Goal: Information Seeking & Learning: Learn about a topic

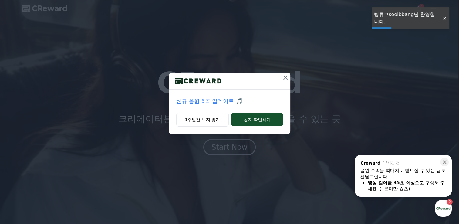
drag, startPoint x: 444, startPoint y: 17, endPoint x: 442, endPoint y: 25, distance: 7.6
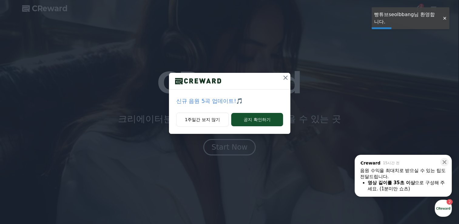
click at [445, 17] on div at bounding box center [444, 18] width 10 height 6
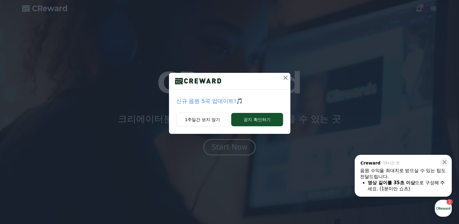
click at [286, 77] on icon at bounding box center [285, 77] width 4 height 4
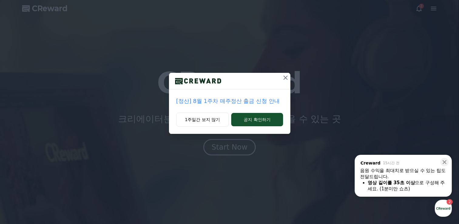
click at [286, 75] on icon at bounding box center [285, 77] width 7 height 7
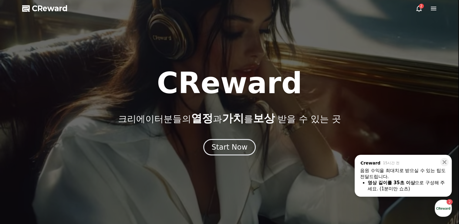
click at [421, 12] on icon at bounding box center [418, 8] width 7 height 7
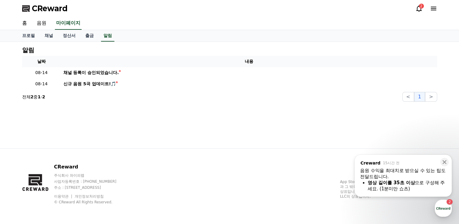
click at [421, 6] on div "2" at bounding box center [421, 6] width 5 height 5
drag, startPoint x: 57, startPoint y: 35, endPoint x: 43, endPoint y: 44, distance: 16.2
click at [56, 36] on link "채널" at bounding box center [49, 36] width 18 height 12
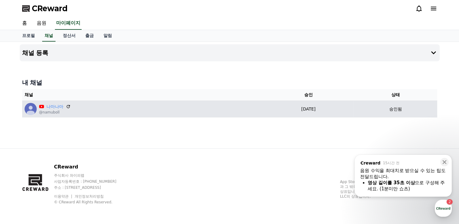
click at [129, 112] on div "나마나마 @namuboll" at bounding box center [143, 109] width 236 height 12
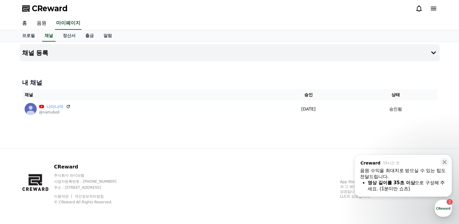
click at [215, 140] on div "채널 등록 내 채널 채널 승인 상태 나마나마 @namuboll [DATE] 08-14 승인됨" at bounding box center [229, 95] width 424 height 106
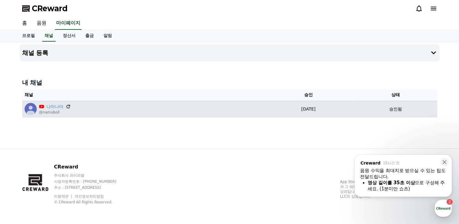
click at [66, 105] on icon at bounding box center [68, 107] width 4 height 4
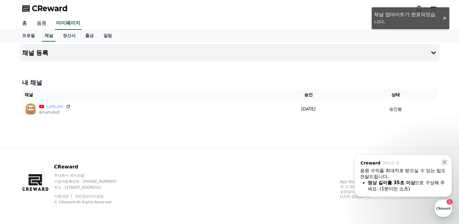
click at [444, 17] on div "홈 음원 마이페이지" at bounding box center [229, 23] width 459 height 13
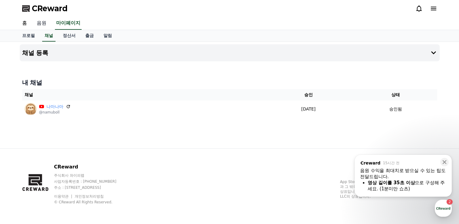
click at [38, 24] on link "음원" at bounding box center [41, 23] width 19 height 13
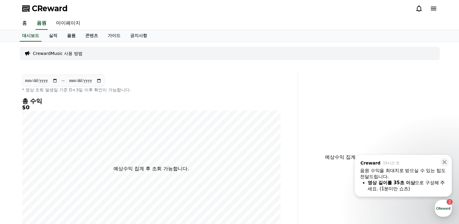
click at [70, 32] on link "음원" at bounding box center [71, 36] width 18 height 12
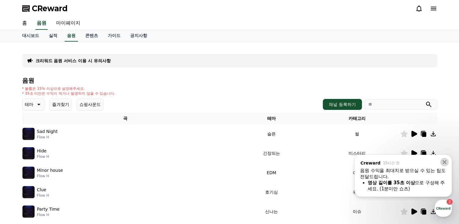
click at [447, 160] on icon at bounding box center [444, 162] width 6 height 6
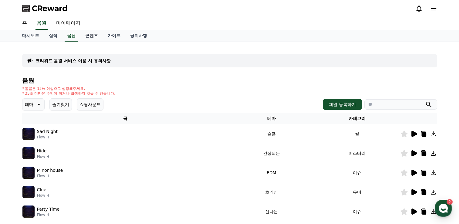
click at [91, 36] on link "콘텐츠" at bounding box center [91, 36] width 22 height 12
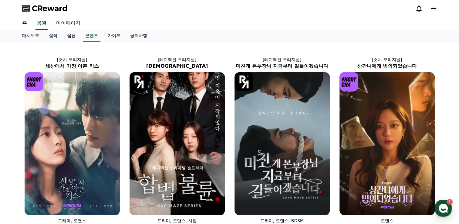
click at [71, 36] on link "음원" at bounding box center [71, 36] width 18 height 12
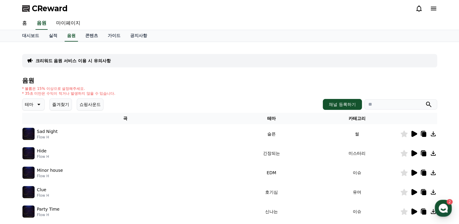
drag, startPoint x: 395, startPoint y: 109, endPoint x: 394, endPoint y: 104, distance: 5.9
click at [395, 109] on div "테마 즐겨찾기 쇼핑사운드 채널 등록하기" at bounding box center [229, 104] width 415 height 12
click at [394, 104] on input "search" at bounding box center [400, 104] width 73 height 10
click at [425, 101] on button "submit" at bounding box center [428, 104] width 7 height 7
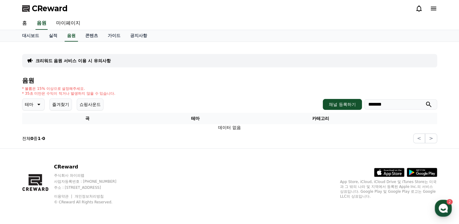
click at [431, 105] on icon "submit" at bounding box center [428, 104] width 7 height 7
click at [392, 110] on div "음원 * 볼륨은 15% 이상으로 설정해주세요. * 35초 미만은 수익이 적거나 발생하지 않을 수 있습니다. 테마 즐겨찾기 쇼핑사운드 채널 등록…" at bounding box center [229, 110] width 415 height 66
click at [387, 103] on input "*******" at bounding box center [400, 104] width 73 height 10
type input "**********"
click at [425, 101] on button "submit" at bounding box center [428, 104] width 7 height 7
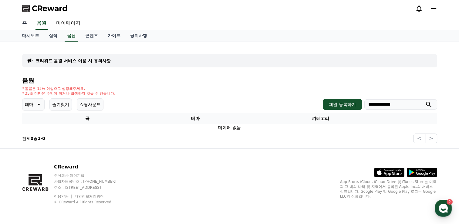
click at [28, 22] on link "홈" at bounding box center [24, 23] width 15 height 13
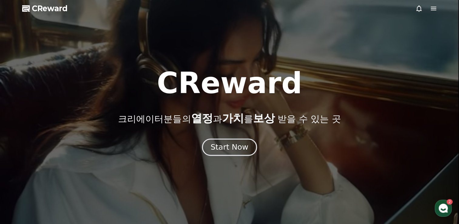
click at [218, 155] on button "Start Now" at bounding box center [229, 147] width 55 height 17
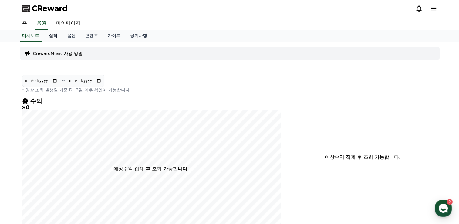
drag, startPoint x: 52, startPoint y: 36, endPoint x: 56, endPoint y: 39, distance: 4.7
click at [53, 36] on link "실적" at bounding box center [53, 36] width 18 height 12
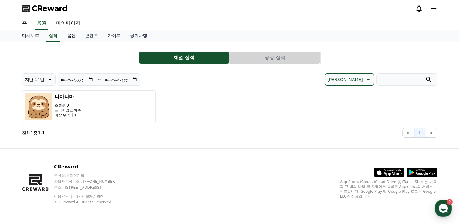
click at [68, 36] on link "음원" at bounding box center [71, 36] width 18 height 12
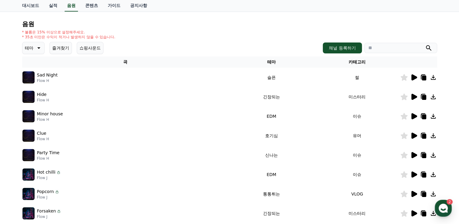
scroll to position [35, 0]
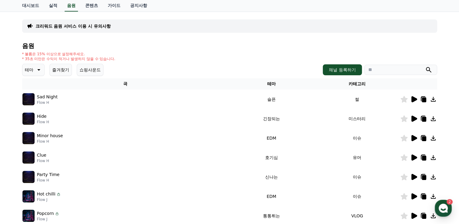
click at [413, 99] on icon at bounding box center [414, 99] width 6 height 6
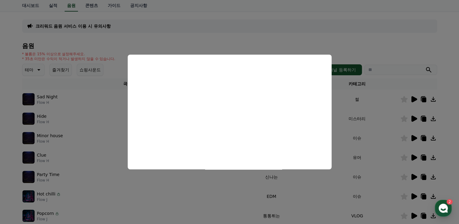
click at [362, 130] on button "close modal" at bounding box center [229, 112] width 459 height 224
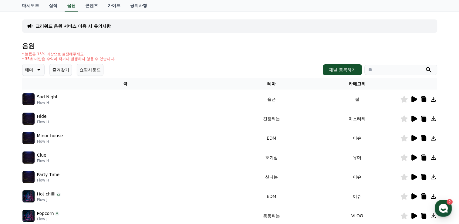
click at [414, 159] on icon at bounding box center [413, 157] width 7 height 7
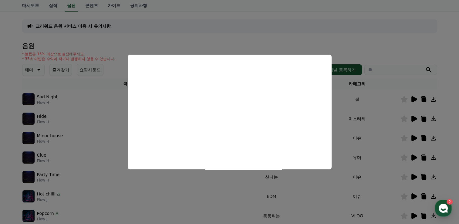
click at [367, 119] on button "close modal" at bounding box center [229, 112] width 459 height 224
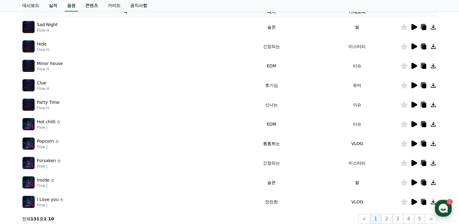
scroll to position [186, 0]
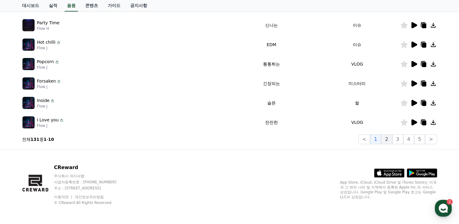
click at [392, 138] on button "2" at bounding box center [397, 139] width 11 height 10
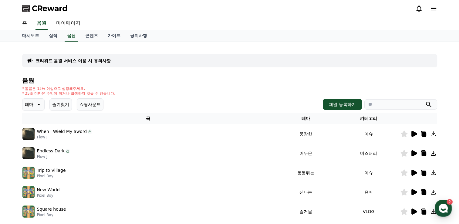
click at [383, 104] on input "search" at bounding box center [400, 104] width 73 height 10
click at [425, 101] on button "submit" at bounding box center [428, 104] width 7 height 7
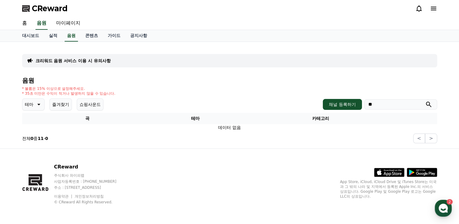
type input "*"
click at [425, 101] on button "submit" at bounding box center [428, 104] width 7 height 7
type input "*"
click at [82, 29] on link "마이페이지" at bounding box center [68, 23] width 34 height 13
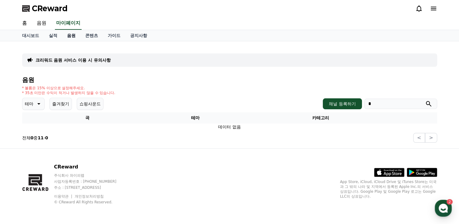
click at [72, 32] on link "음원" at bounding box center [71, 35] width 18 height 11
click at [72, 37] on link "음원" at bounding box center [71, 36] width 13 height 12
click at [68, 37] on link "음원" at bounding box center [71, 36] width 13 height 12
click at [23, 25] on link "홈" at bounding box center [24, 23] width 15 height 13
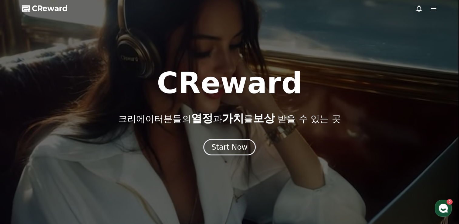
click at [227, 156] on div at bounding box center [229, 112] width 459 height 224
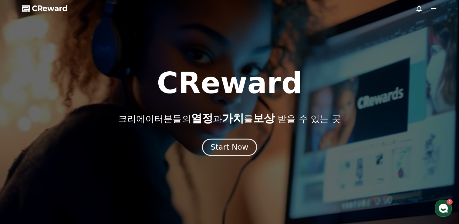
click at [229, 149] on div "Start Now" at bounding box center [229, 147] width 38 height 10
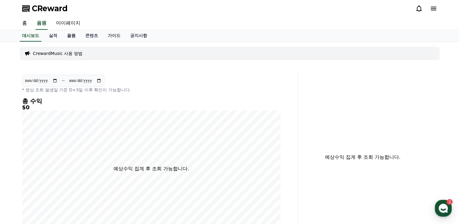
click at [70, 36] on link "음원" at bounding box center [71, 36] width 18 height 12
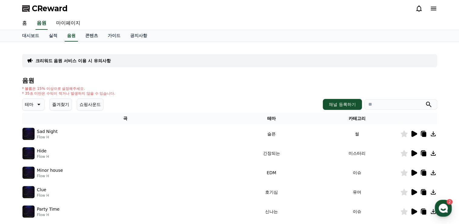
click at [390, 101] on input "search" at bounding box center [400, 104] width 73 height 10
type input "***"
click at [426, 103] on icon "submit" at bounding box center [428, 104] width 7 height 7
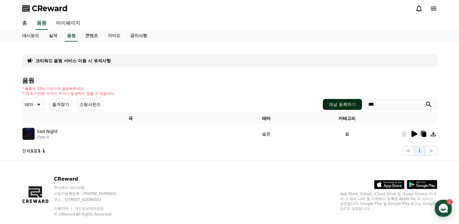
drag, startPoint x: 384, startPoint y: 104, endPoint x: 326, endPoint y: 104, distance: 57.6
click at [327, 104] on div "채널 등록하기 ***" at bounding box center [380, 104] width 114 height 11
click at [68, 36] on link "음원" at bounding box center [71, 36] width 13 height 12
click at [430, 102] on icon "submit" at bounding box center [428, 104] width 7 height 7
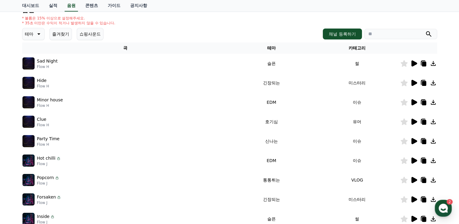
scroll to position [152, 0]
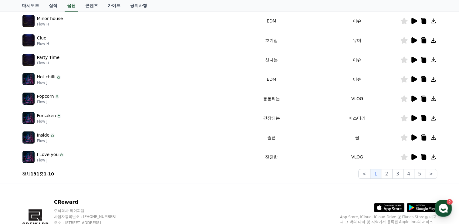
click at [411, 158] on icon at bounding box center [414, 157] width 6 height 6
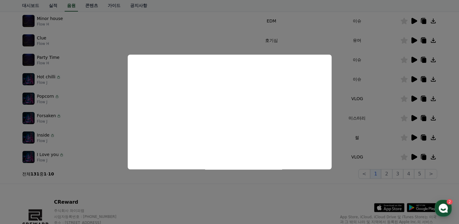
click at [368, 120] on button "close modal" at bounding box center [229, 112] width 459 height 224
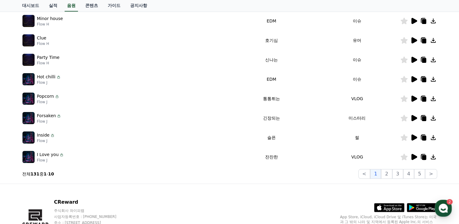
click at [416, 100] on icon at bounding box center [413, 98] width 7 height 7
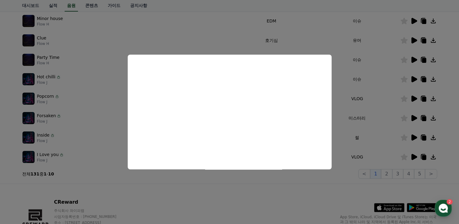
click at [358, 113] on button "close modal" at bounding box center [229, 112] width 459 height 224
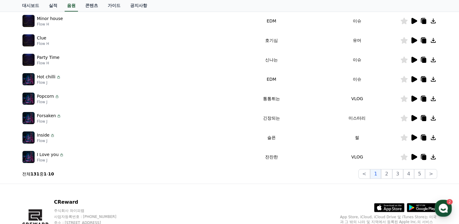
click at [435, 100] on icon at bounding box center [432, 98] width 7 height 7
